Goal: Information Seeking & Learning: Understand process/instructions

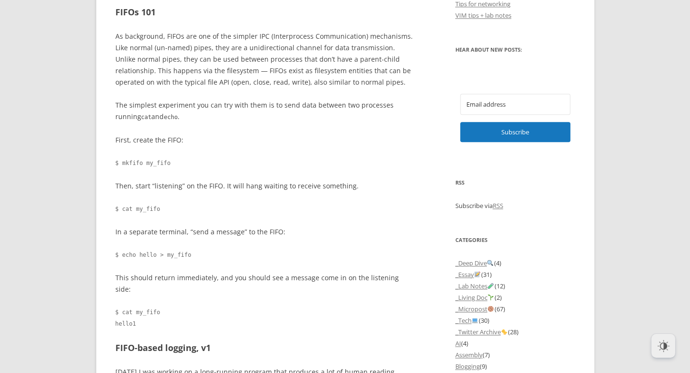
scroll to position [670, 0]
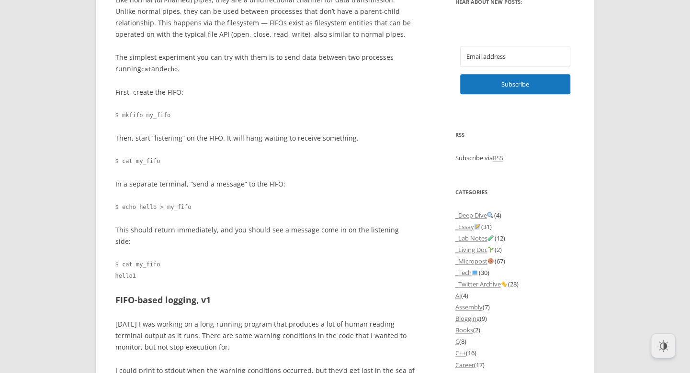
click at [262, 231] on p "This should return immediately, and you should see a message come in on the lis…" at bounding box center [264, 235] width 299 height 23
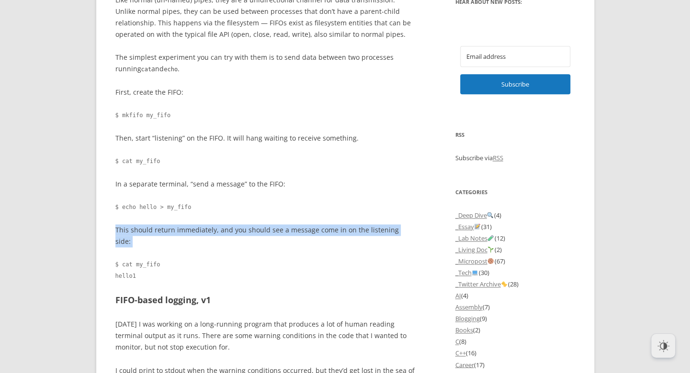
click at [262, 231] on p "This should return immediately, and you should see a message come in on the lis…" at bounding box center [264, 235] width 299 height 23
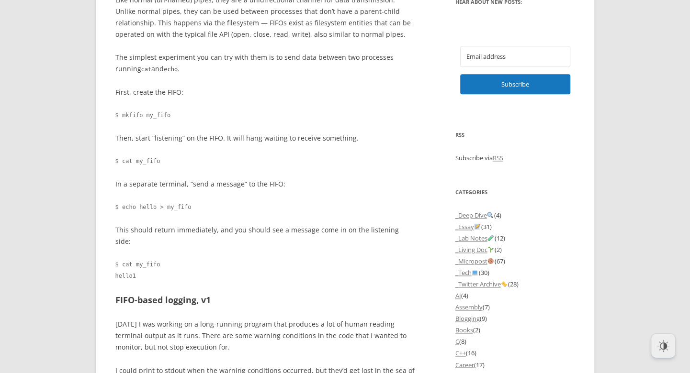
click at [230, 144] on p "Then, start “listening” on the FIFO. It will hang waiting to receive something." at bounding box center [264, 138] width 299 height 11
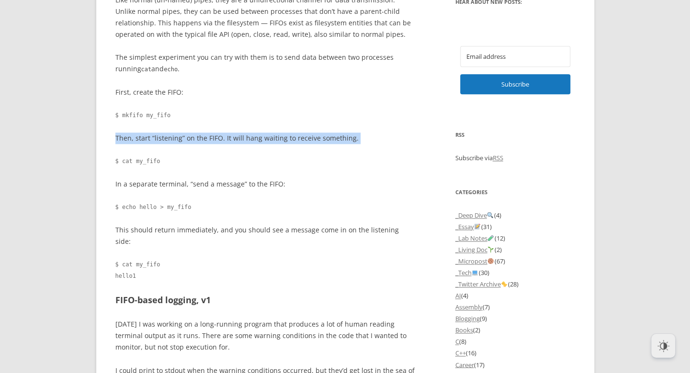
click at [230, 144] on p "Then, start “listening” on the FIFO. It will hang waiting to receive something." at bounding box center [264, 138] width 299 height 11
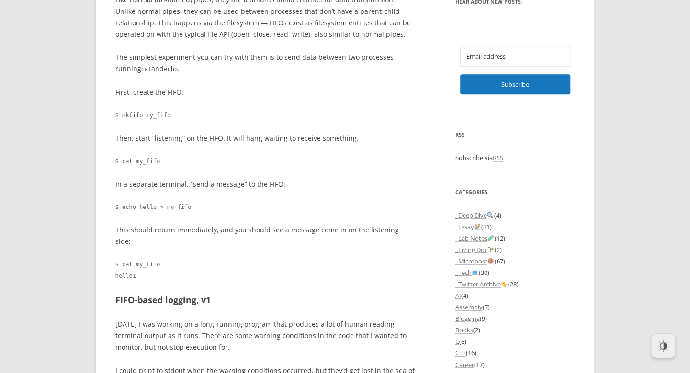
click at [192, 158] on code "$ cat my_fifo" at bounding box center [264, 161] width 299 height 11
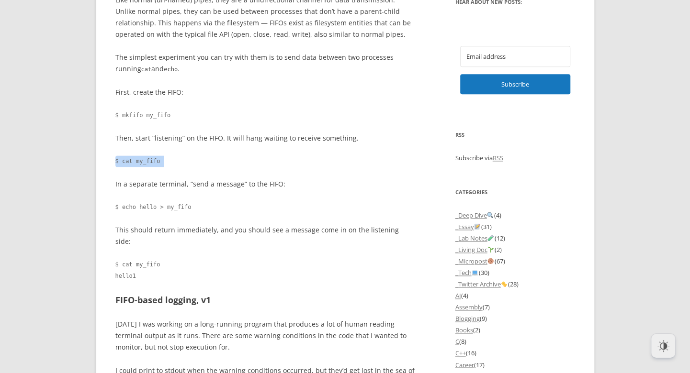
click at [192, 158] on code "$ cat my_fifo" at bounding box center [264, 161] width 299 height 11
